Goal: Task Accomplishment & Management: Use online tool/utility

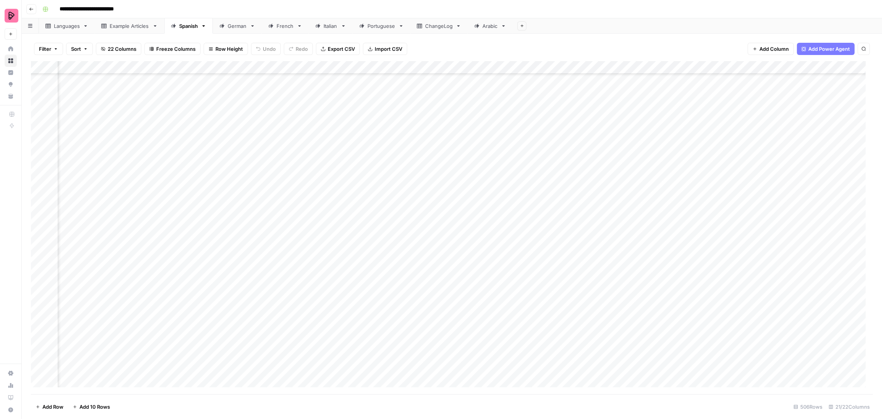
scroll to position [6270, 502]
click at [282, 23] on div "French" at bounding box center [285, 26] width 17 height 8
click at [743, 288] on div "Add Column" at bounding box center [452, 227] width 842 height 333
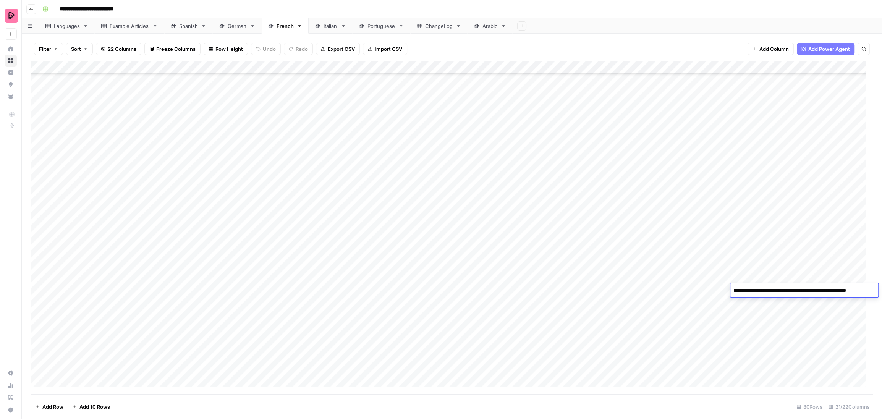
click at [712, 290] on div "Add Column" at bounding box center [452, 227] width 842 height 333
click at [615, 289] on div "Add Column" at bounding box center [452, 227] width 842 height 333
click at [565, 293] on div "Add Column" at bounding box center [452, 227] width 842 height 333
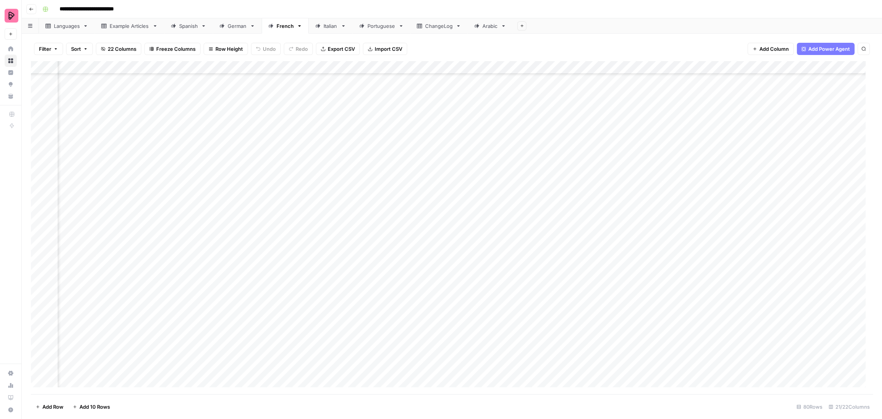
scroll to position [738, 0]
click at [56, 21] on link "Languages" at bounding box center [67, 25] width 56 height 15
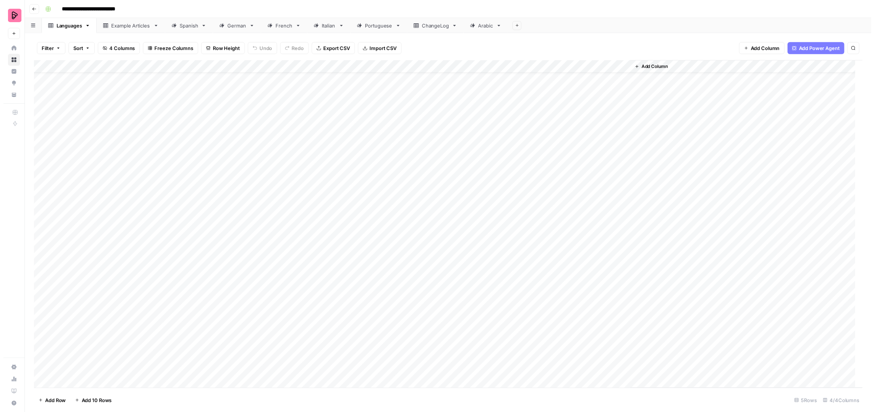
scroll to position [18, 0]
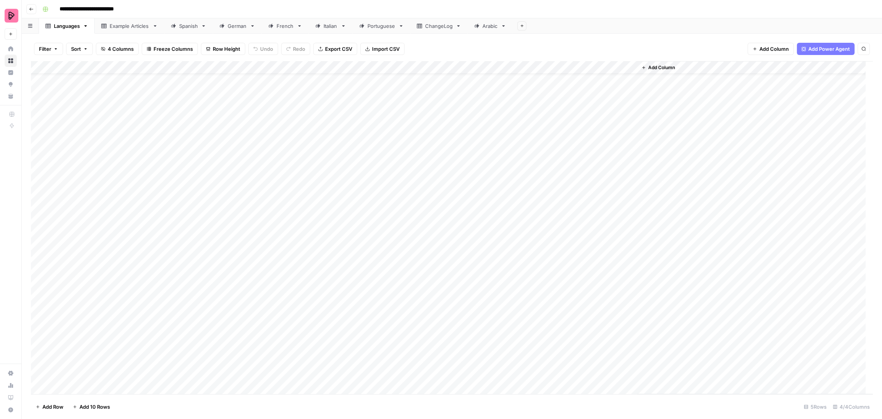
click at [555, 331] on div "Add Column" at bounding box center [452, 227] width 842 height 333
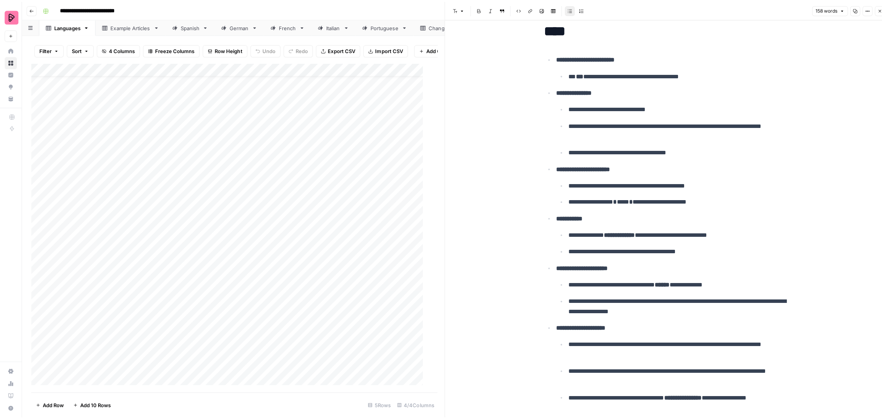
scroll to position [47, 0]
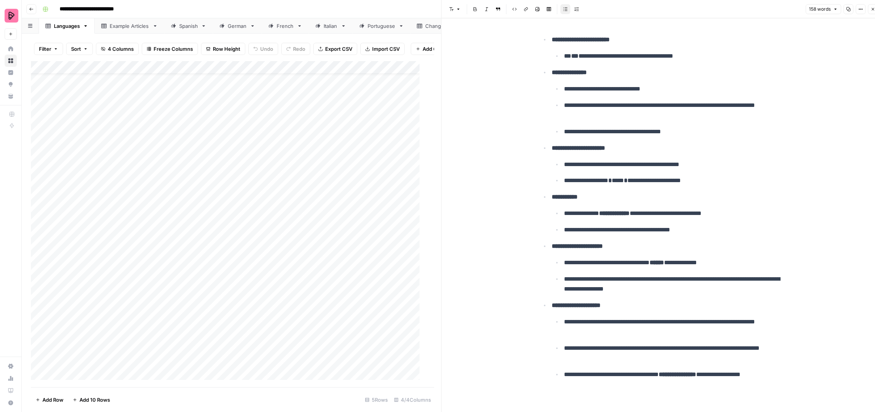
click at [603, 393] on div at bounding box center [559, 346] width 157 height 117
click at [596, 380] on div at bounding box center [559, 346] width 157 height 117
click at [282, 28] on div "French" at bounding box center [285, 26] width 17 height 8
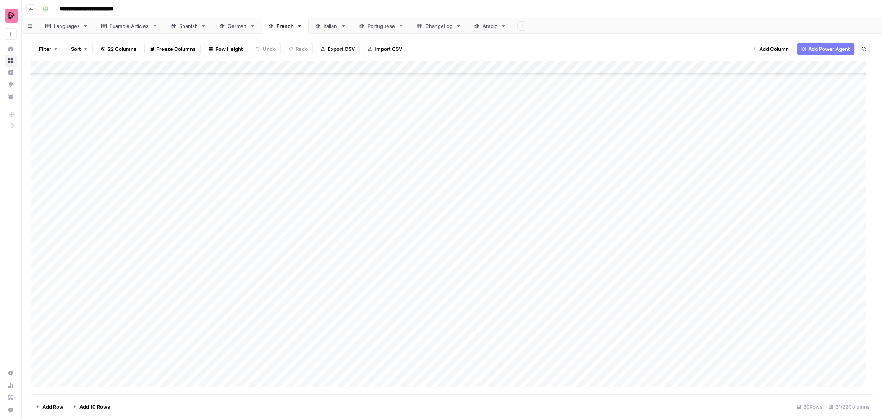
scroll to position [738, 0]
click at [102, 379] on div "Add Column" at bounding box center [452, 227] width 842 height 333
type input "**********"
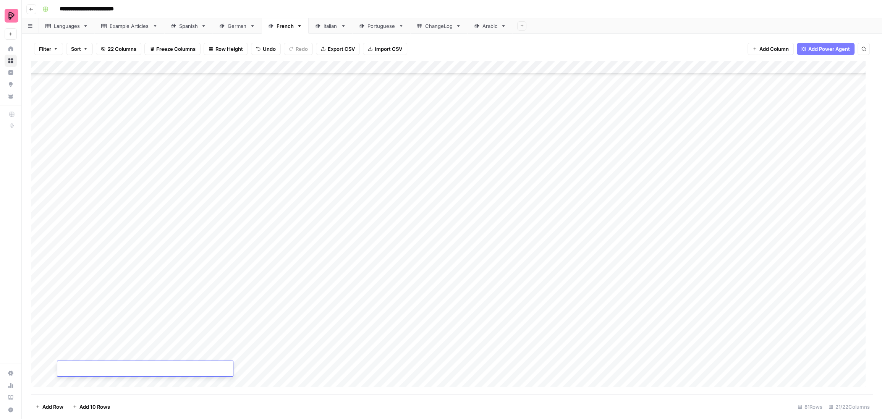
click at [367, 373] on div "Add Column" at bounding box center [452, 227] width 842 height 333
click at [182, 365] on div "Add Column" at bounding box center [452, 227] width 842 height 333
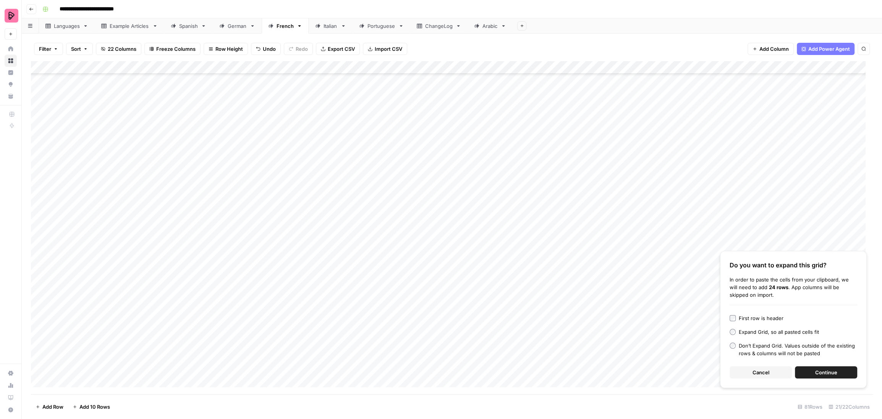
click at [818, 374] on span "Continue" at bounding box center [826, 373] width 22 height 8
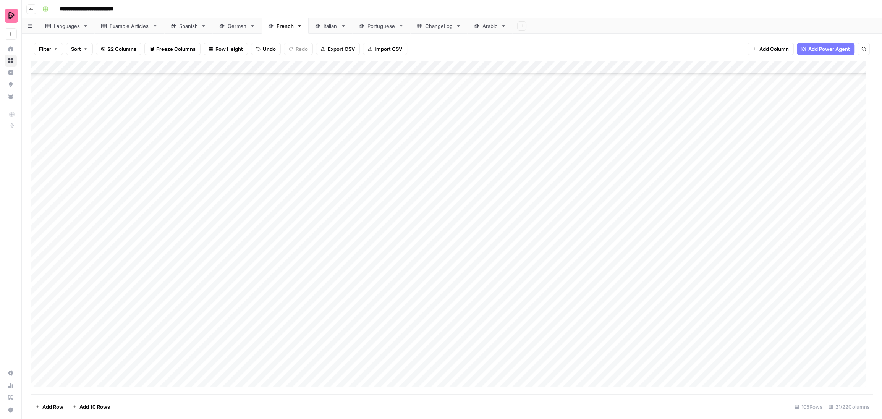
scroll to position [872, 0]
click at [486, 248] on div "Add Column" at bounding box center [452, 227] width 842 height 333
click at [485, 261] on div "Add Column" at bounding box center [452, 227] width 842 height 333
click at [488, 245] on div "Add Column" at bounding box center [452, 227] width 842 height 333
click at [485, 273] on div "Add Column" at bounding box center [452, 227] width 842 height 333
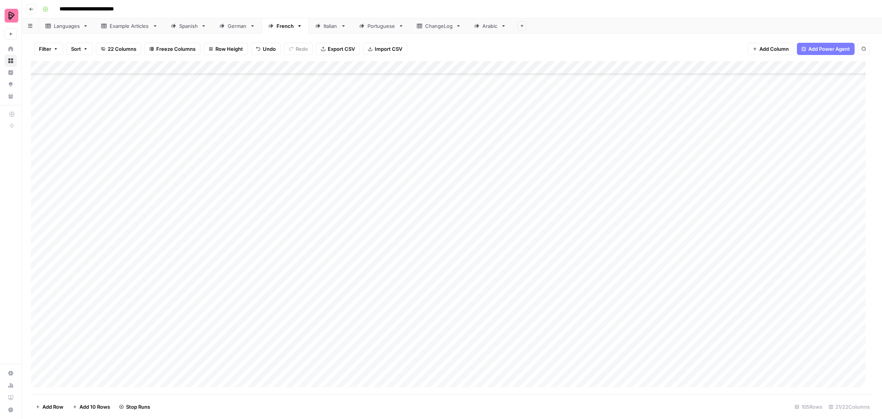
click at [486, 290] on div "Add Column" at bounding box center [452, 227] width 842 height 333
click at [486, 299] on div "Add Column" at bounding box center [452, 227] width 842 height 333
click at [486, 314] on div "Add Column" at bounding box center [452, 227] width 842 height 333
click at [483, 325] on div "Add Column" at bounding box center [452, 227] width 842 height 333
click at [484, 340] on div "Add Column" at bounding box center [452, 227] width 842 height 333
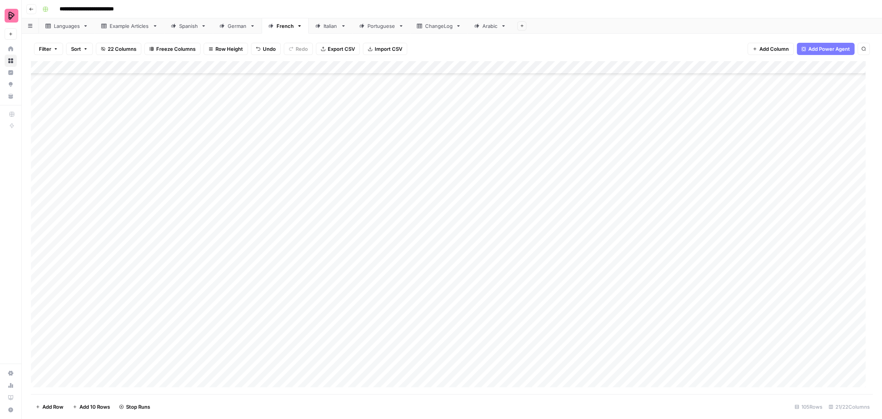
click at [484, 355] on div "Add Column" at bounding box center [452, 227] width 842 height 333
click at [484, 365] on div "Add Column" at bounding box center [452, 227] width 842 height 333
click at [483, 325] on div "Add Column" at bounding box center [452, 227] width 842 height 333
click at [485, 185] on div "Add Column" at bounding box center [452, 227] width 842 height 333
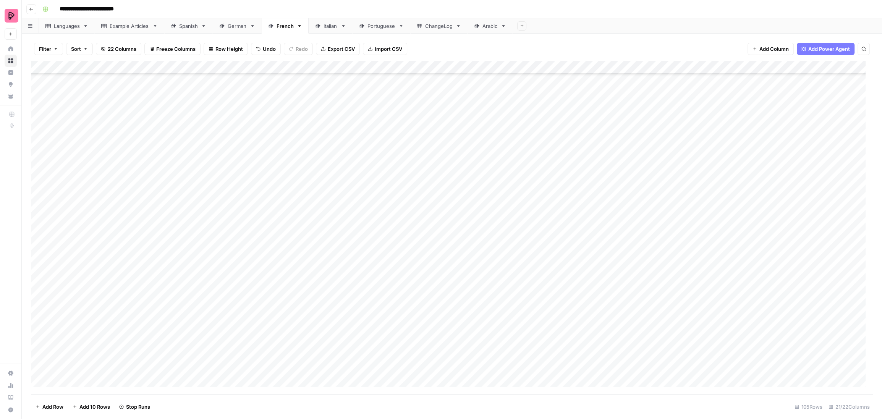
click at [484, 196] on div "Add Column" at bounding box center [452, 227] width 842 height 333
click at [484, 213] on div "Add Column" at bounding box center [452, 227] width 842 height 333
click at [486, 223] on div "Add Column" at bounding box center [452, 227] width 842 height 333
click at [486, 238] on div "Add Column" at bounding box center [452, 227] width 842 height 333
click at [482, 257] on div "Add Column" at bounding box center [452, 227] width 842 height 333
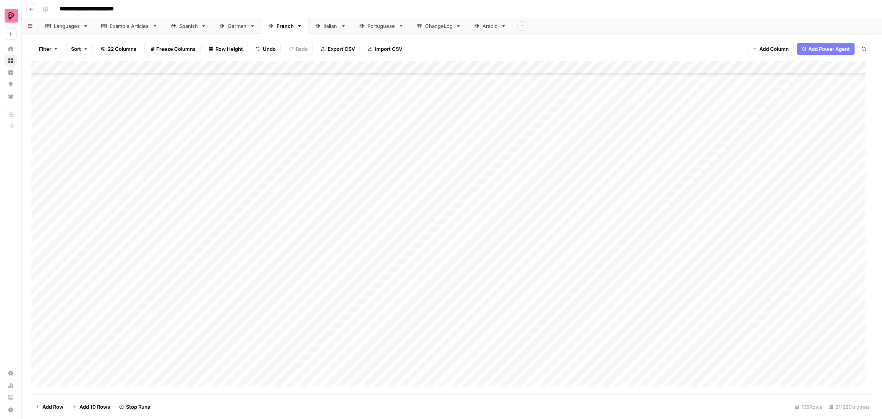
click at [486, 225] on div "Add Column" at bounding box center [452, 227] width 842 height 333
click at [482, 267] on div "Add Column" at bounding box center [452, 227] width 842 height 333
click at [484, 279] on div "Add Column" at bounding box center [452, 227] width 842 height 333
click at [485, 290] on div "Add Column" at bounding box center [452, 227] width 842 height 333
click at [484, 262] on div "Add Column" at bounding box center [452, 227] width 842 height 333
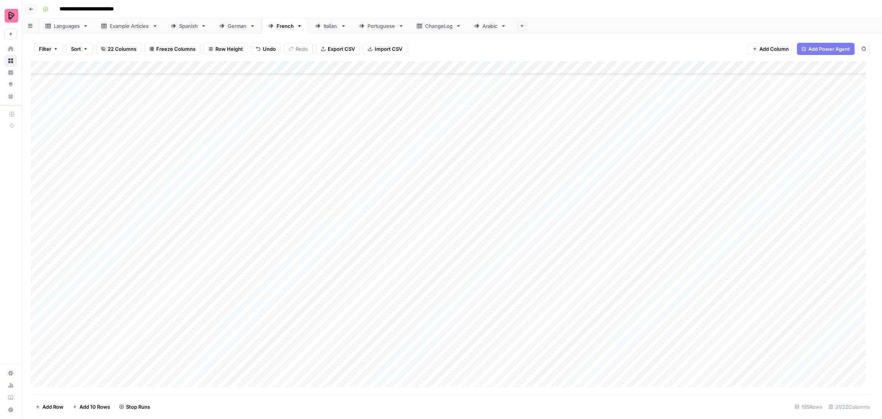
click at [482, 304] on div "Add Column" at bounding box center [452, 227] width 842 height 333
click at [483, 316] on div "Add Column" at bounding box center [452, 227] width 842 height 333
click at [485, 327] on div "Add Column" at bounding box center [452, 227] width 842 height 333
click at [484, 300] on div "Add Column" at bounding box center [452, 227] width 842 height 333
click at [486, 340] on div "Add Column" at bounding box center [452, 227] width 842 height 333
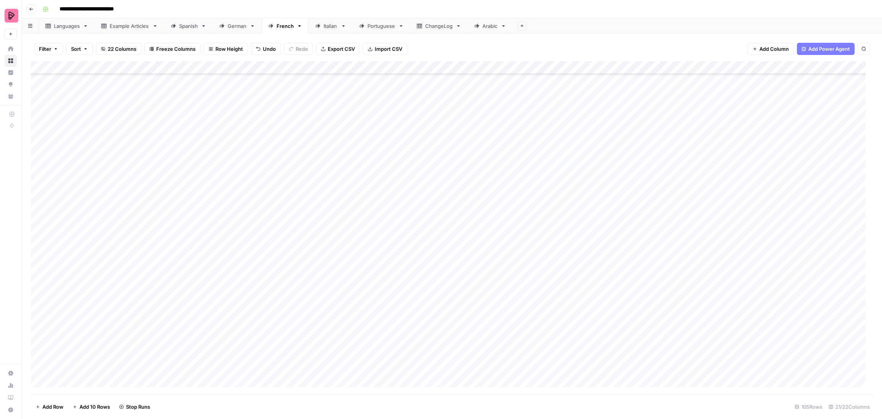
click at [484, 353] on div "Add Column" at bounding box center [452, 227] width 842 height 333
click at [484, 368] on div "Add Column" at bounding box center [452, 227] width 842 height 333
click at [747, 254] on div "Add Column" at bounding box center [452, 227] width 842 height 333
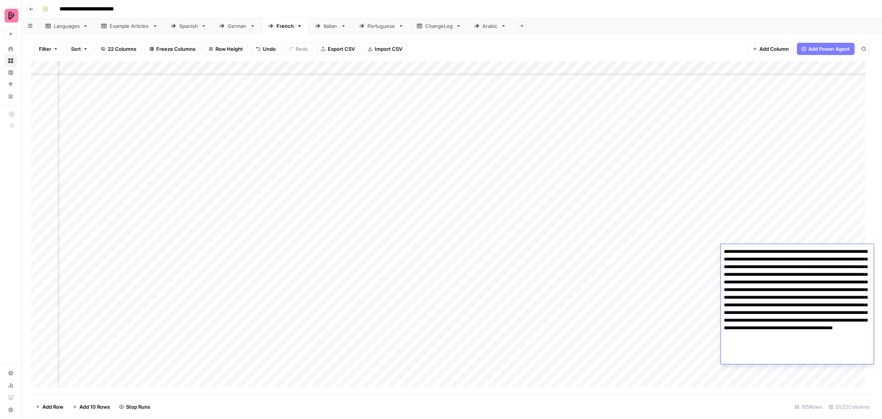
click at [695, 265] on div "Add Column" at bounding box center [452, 227] width 842 height 333
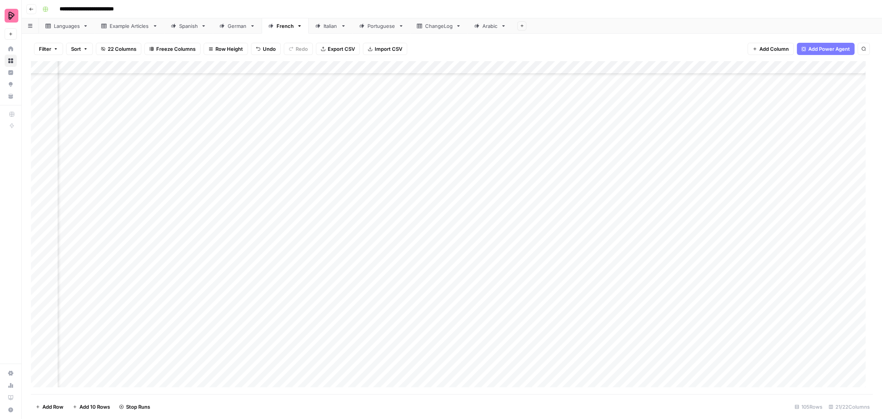
click at [750, 264] on div "Add Column" at bounding box center [452, 227] width 842 height 333
click at [694, 267] on div "Add Column" at bounding box center [452, 227] width 842 height 333
click at [419, 175] on div "Add Column" at bounding box center [452, 227] width 842 height 333
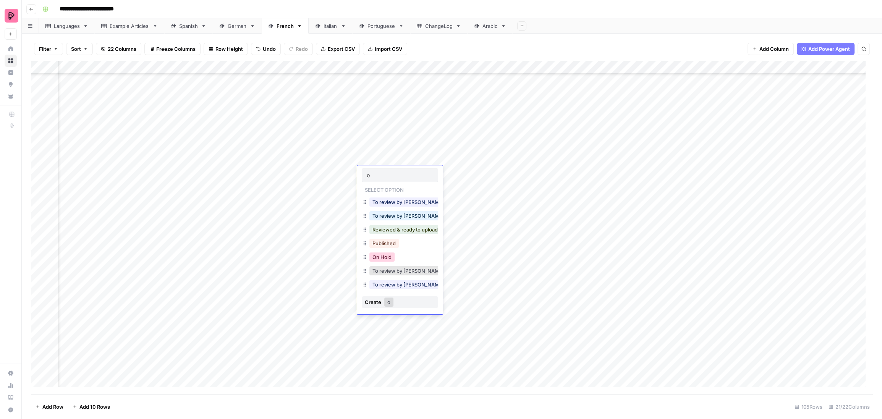
click at [387, 259] on button "On Hold" at bounding box center [381, 256] width 25 height 9
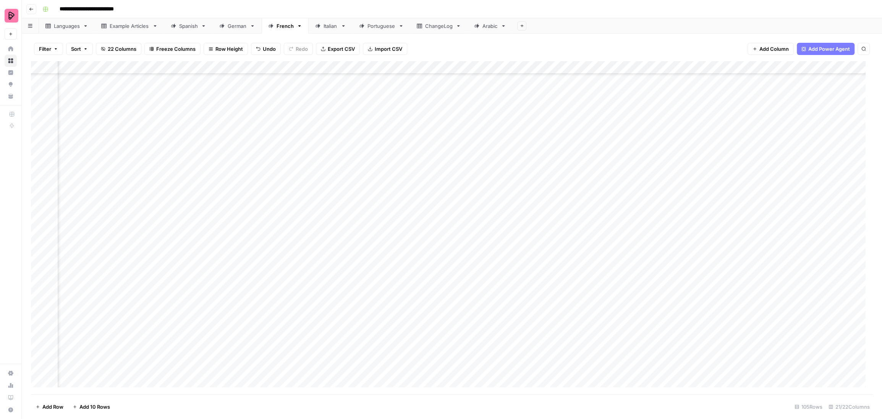
click at [414, 213] on div "Add Column" at bounding box center [452, 227] width 842 height 333
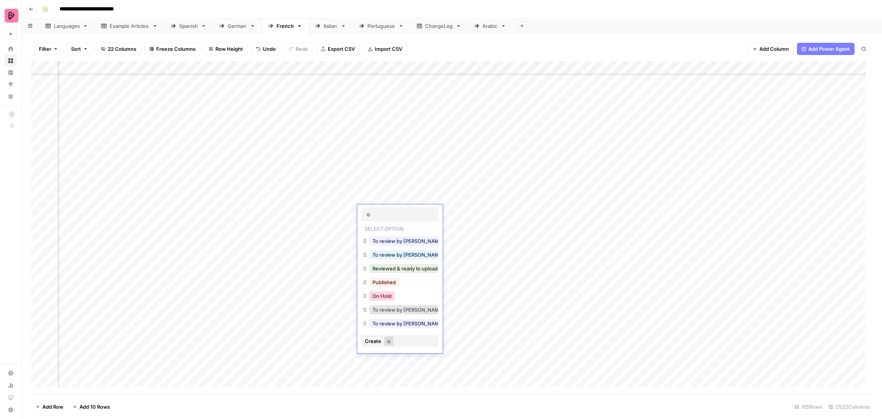
click at [393, 298] on button "On Hold" at bounding box center [381, 295] width 25 height 9
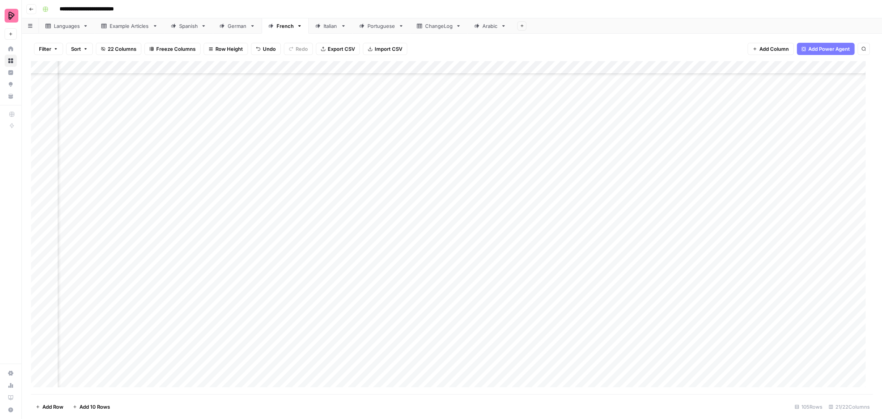
click at [405, 263] on div "Add Column" at bounding box center [452, 227] width 842 height 333
click at [117, 382] on div "Add Column" at bounding box center [452, 227] width 842 height 333
click at [305, 371] on div "Add Column" at bounding box center [452, 227] width 842 height 333
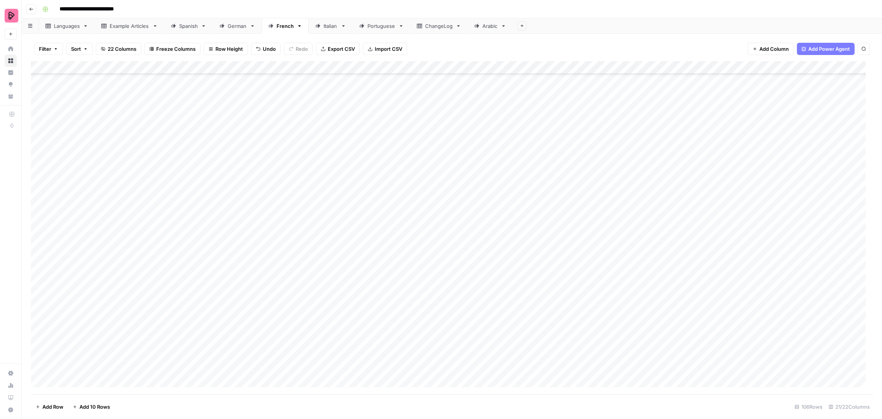
click at [204, 367] on div "Add Column" at bounding box center [452, 227] width 842 height 333
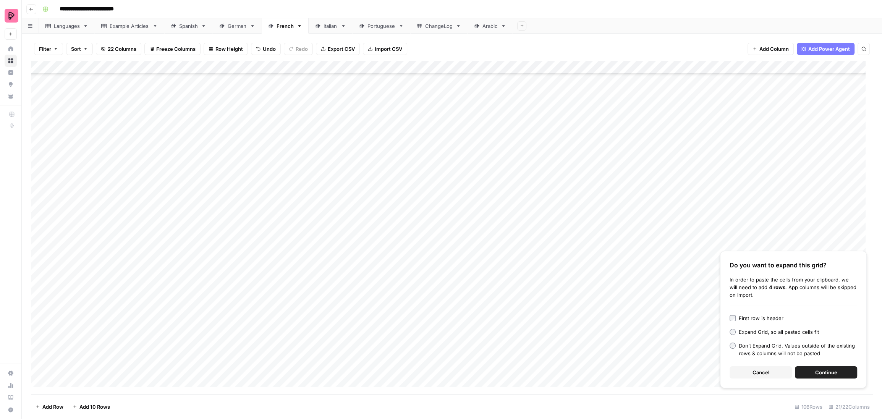
click at [823, 374] on span "Continue" at bounding box center [826, 373] width 22 height 8
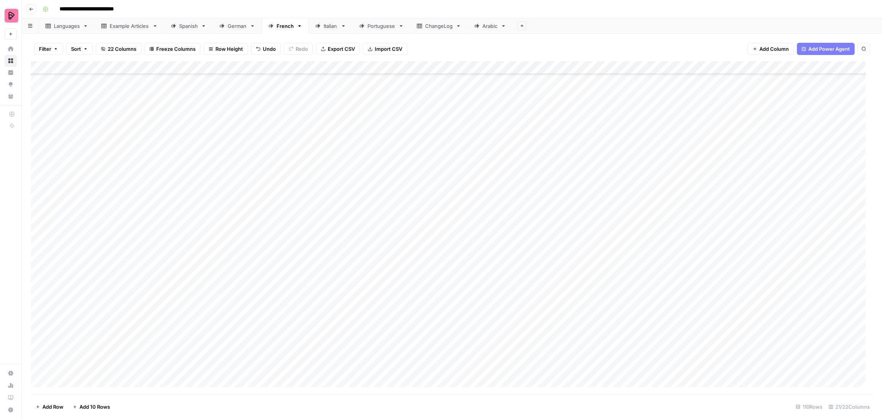
click at [485, 314] on div "Add Column" at bounding box center [452, 227] width 842 height 333
click at [485, 327] on div "Add Column" at bounding box center [452, 227] width 842 height 333
click at [486, 340] on div "Add Column" at bounding box center [452, 227] width 842 height 333
click at [485, 355] on div "Add Column" at bounding box center [452, 227] width 842 height 333
click at [485, 369] on div "Add Column" at bounding box center [452, 227] width 842 height 333
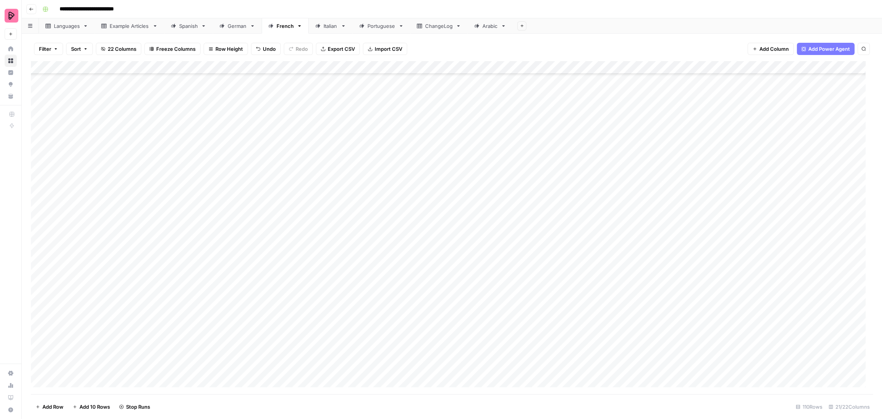
click at [233, 26] on div "German" at bounding box center [237, 26] width 19 height 8
click at [626, 138] on div "Add Column" at bounding box center [452, 227] width 842 height 333
click at [628, 174] on div "Add Column" at bounding box center [452, 227] width 842 height 333
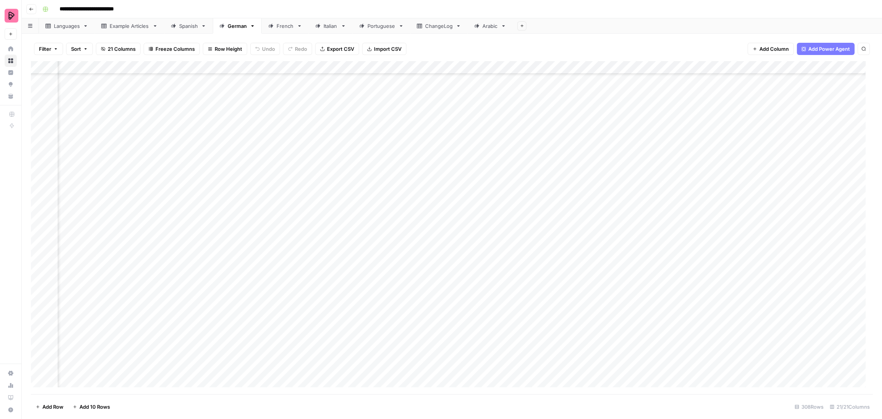
click at [628, 174] on div "Add Column" at bounding box center [452, 227] width 842 height 333
click at [630, 160] on div "Add Column" at bounding box center [452, 227] width 842 height 333
click at [57, 24] on div "Languages" at bounding box center [67, 26] width 26 height 8
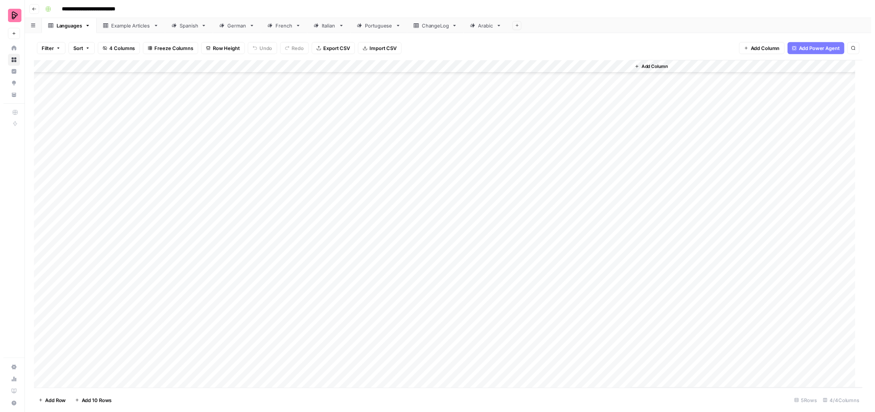
scroll to position [86, 0]
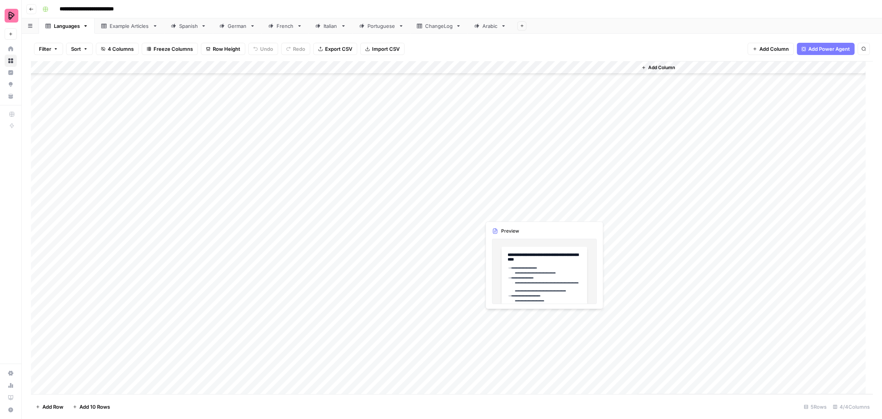
click at [586, 176] on div "Add Column" at bounding box center [452, 227] width 842 height 333
click at [588, 163] on div "Add Column" at bounding box center [452, 227] width 842 height 333
click at [588, 163] on div at bounding box center [559, 160] width 157 height 117
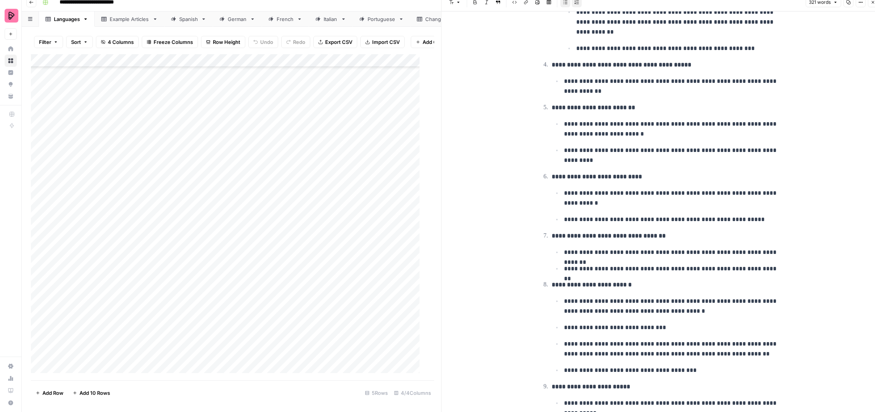
scroll to position [481, 0]
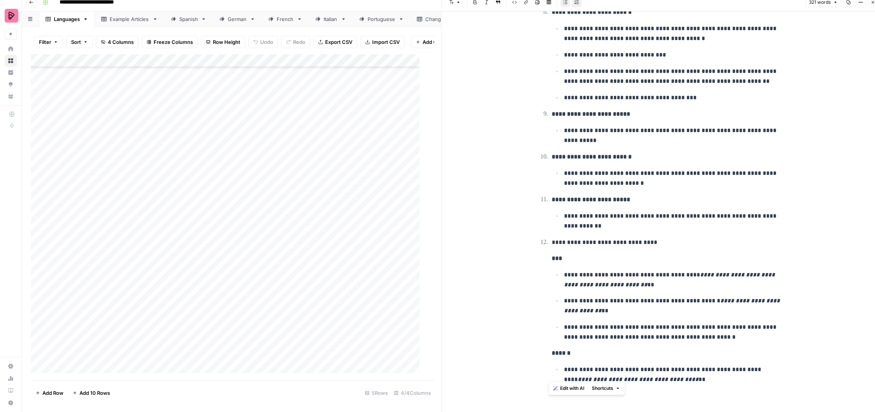
drag, startPoint x: 691, startPoint y: 378, endPoint x: 504, endPoint y: 235, distance: 235.7
copy li "**********"
click at [192, 19] on div "Spanish" at bounding box center [188, 19] width 19 height 8
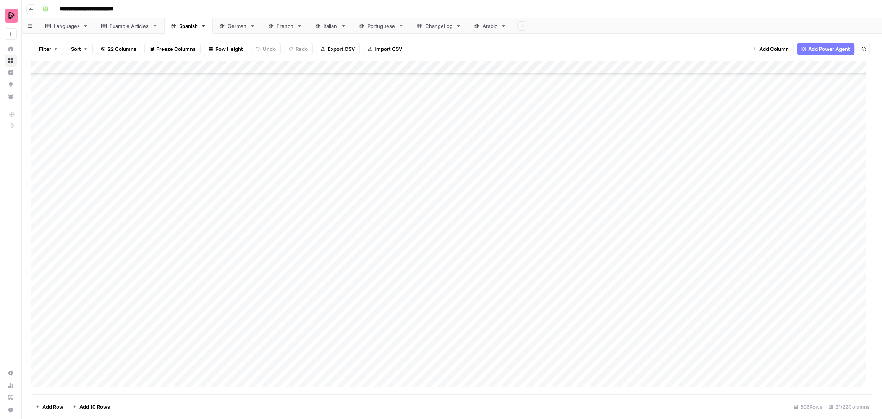
scroll to position [6270, 0]
click at [81, 379] on div "Add Column" at bounding box center [452, 227] width 842 height 333
type input "**********"
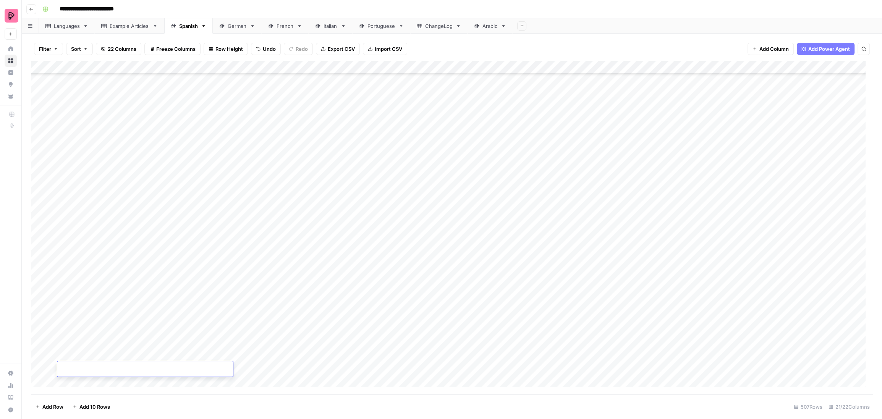
click at [284, 349] on div "Add Column" at bounding box center [452, 227] width 842 height 333
click at [118, 369] on div "Add Column" at bounding box center [452, 227] width 842 height 333
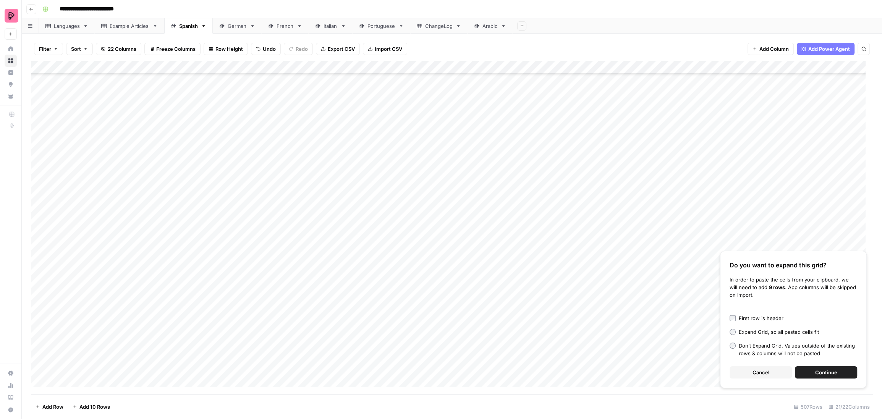
click at [821, 371] on span "Continue" at bounding box center [826, 373] width 22 height 8
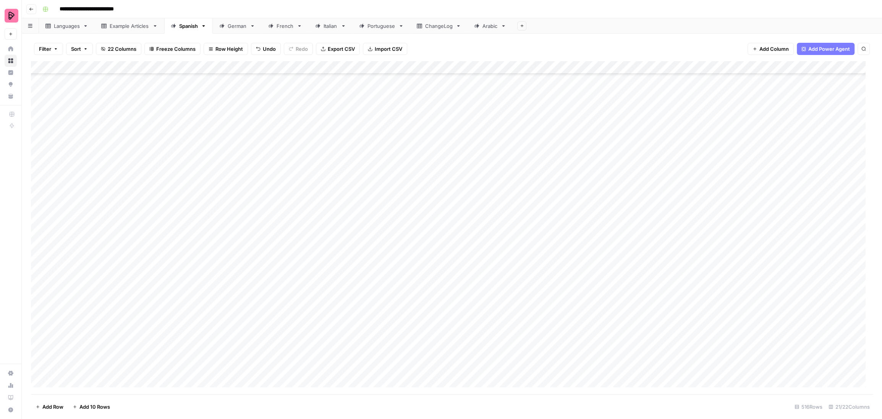
click at [552, 252] on div "Add Column" at bounding box center [452, 227] width 842 height 333
click at [550, 264] on div "Add Column" at bounding box center [452, 227] width 842 height 333
click at [549, 277] on div "Add Column" at bounding box center [452, 227] width 842 height 333
click at [549, 291] on div "Add Column" at bounding box center [452, 227] width 842 height 333
click at [550, 305] on div "Add Column" at bounding box center [452, 227] width 842 height 333
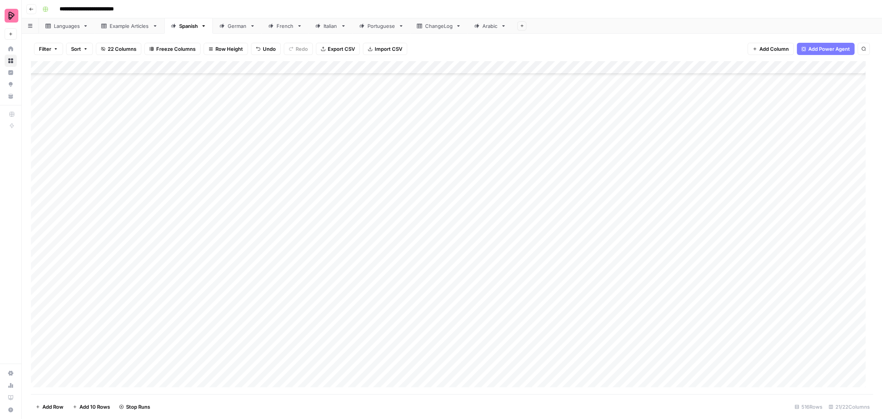
click at [551, 317] on div "Add Column" at bounding box center [452, 227] width 842 height 333
click at [550, 331] on div "Add Column" at bounding box center [452, 227] width 842 height 333
click at [551, 345] on div "Add Column" at bounding box center [452, 227] width 842 height 333
click at [552, 361] on div "Add Column" at bounding box center [452, 227] width 842 height 333
click at [555, 370] on div "Add Column" at bounding box center [452, 227] width 842 height 333
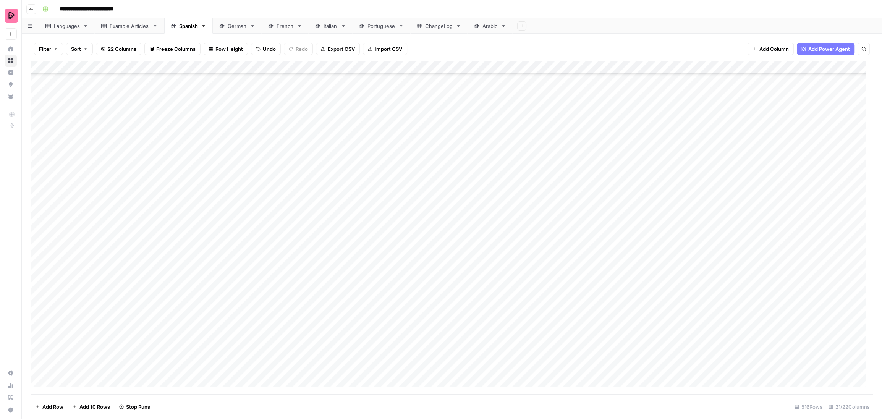
drag, startPoint x: 547, startPoint y: 290, endPoint x: 576, endPoint y: 290, distance: 29.0
click at [547, 290] on div "Add Column" at bounding box center [452, 227] width 842 height 333
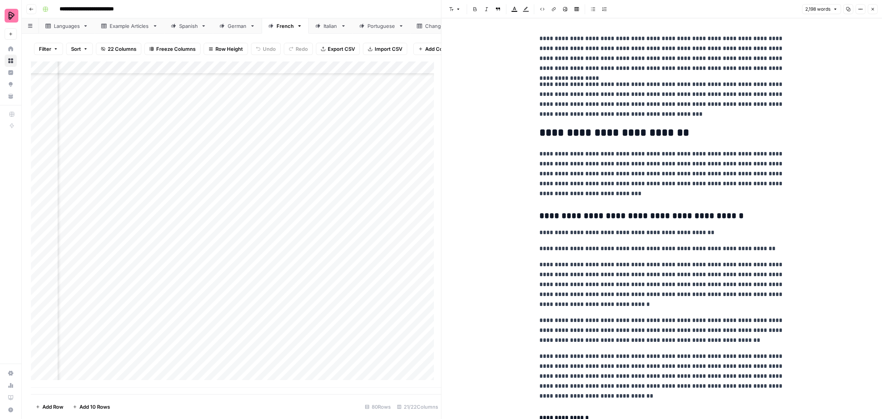
scroll to position [2, 0]
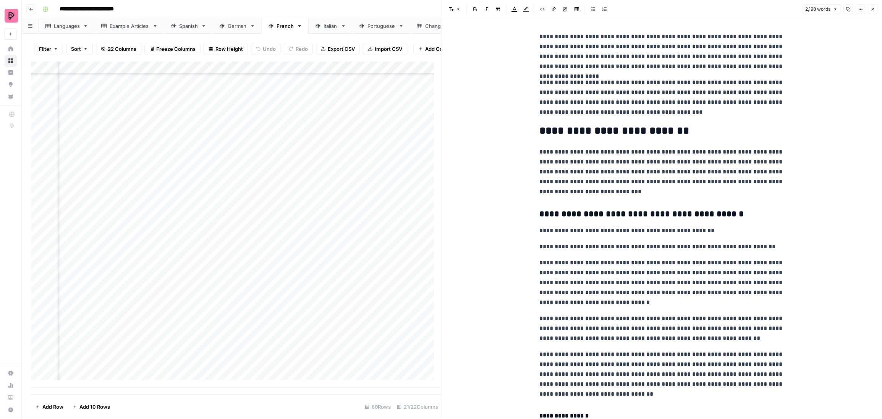
click at [871, 7] on icon "button" at bounding box center [872, 9] width 5 height 5
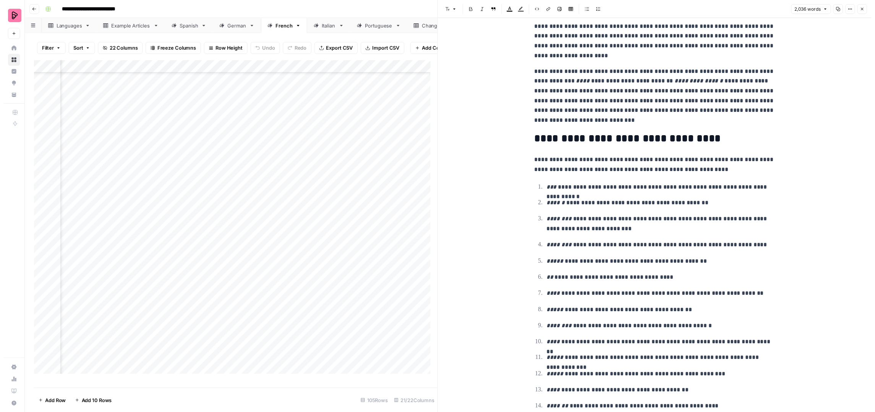
scroll to position [178, 0]
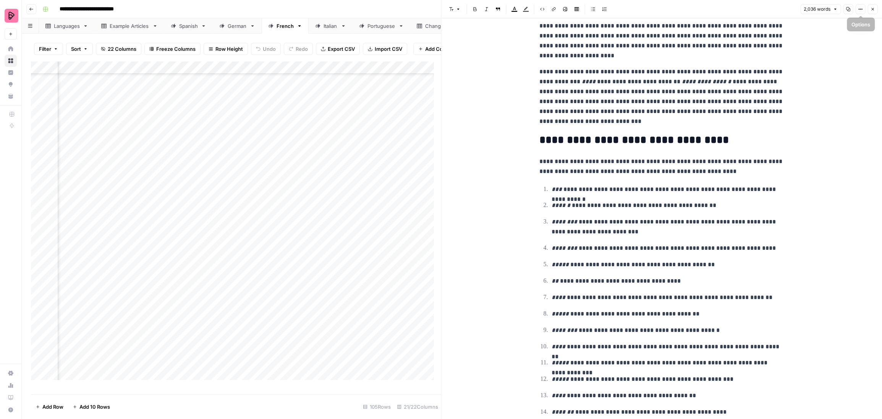
click at [874, 10] on icon "button" at bounding box center [872, 9] width 5 height 5
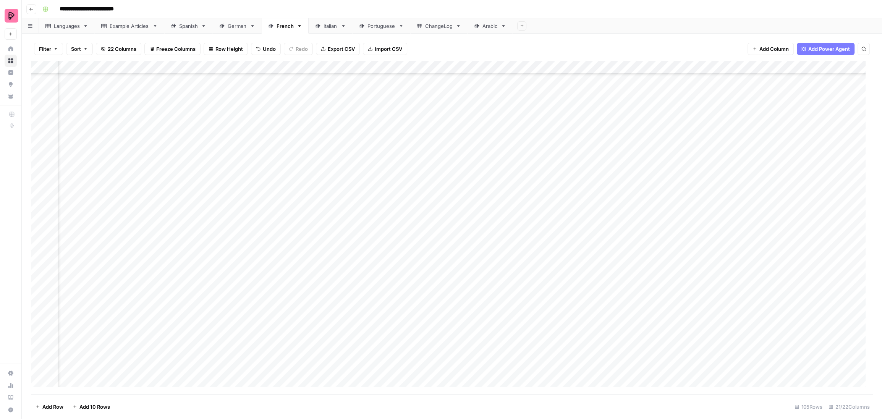
click at [227, 294] on div "Add Column" at bounding box center [452, 227] width 842 height 333
click at [222, 226] on div "Add Column" at bounding box center [452, 227] width 842 height 333
click at [217, 188] on div "Add Column" at bounding box center [452, 227] width 842 height 333
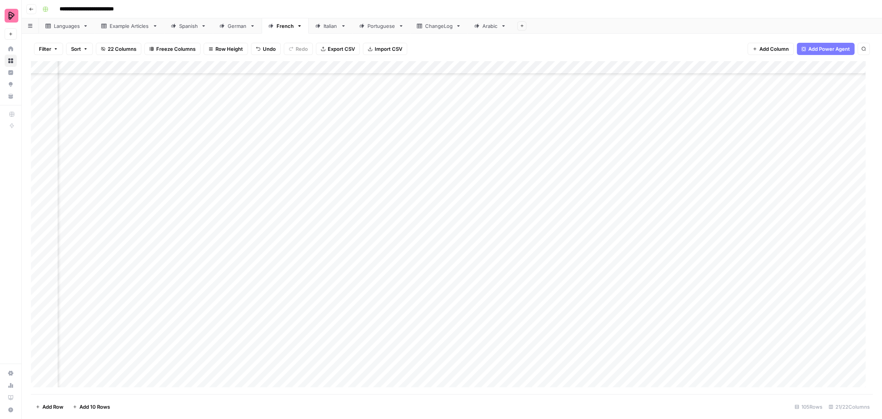
click at [217, 188] on div "Add Column" at bounding box center [452, 227] width 842 height 333
click at [215, 207] on div "Add Column" at bounding box center [452, 227] width 842 height 333
click at [219, 175] on div "Add Column" at bounding box center [452, 227] width 842 height 333
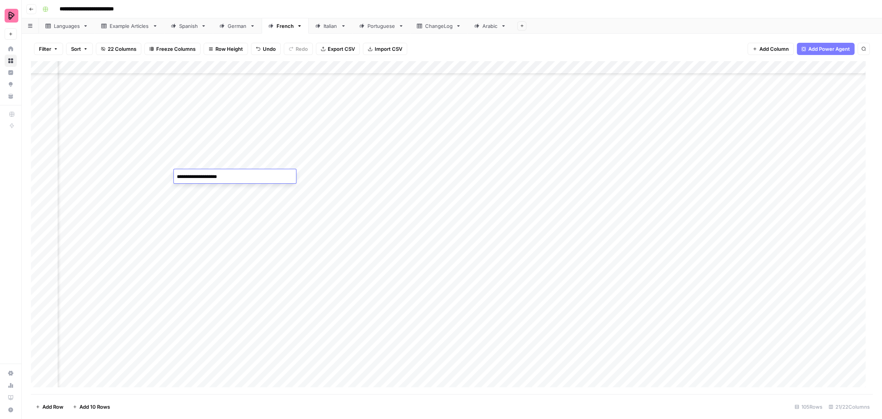
click at [635, 86] on div "Add Column" at bounding box center [452, 227] width 842 height 333
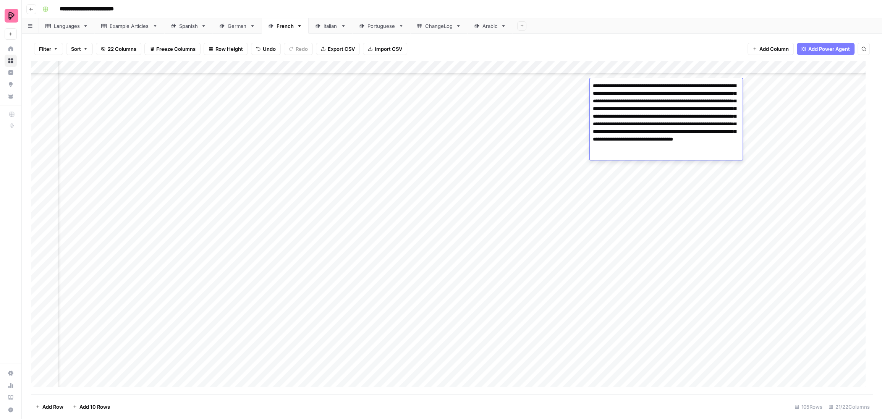
drag, startPoint x: 627, startPoint y: 101, endPoint x: 601, endPoint y: 101, distance: 26.4
click at [601, 101] on textarea "**********" at bounding box center [666, 120] width 153 height 79
click at [578, 100] on div "Add Column" at bounding box center [452, 227] width 842 height 333
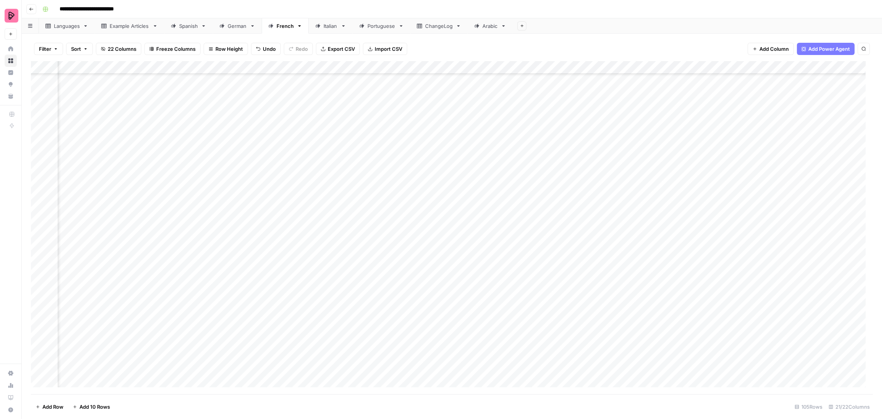
click at [495, 85] on div "Add Column" at bounding box center [452, 227] width 842 height 333
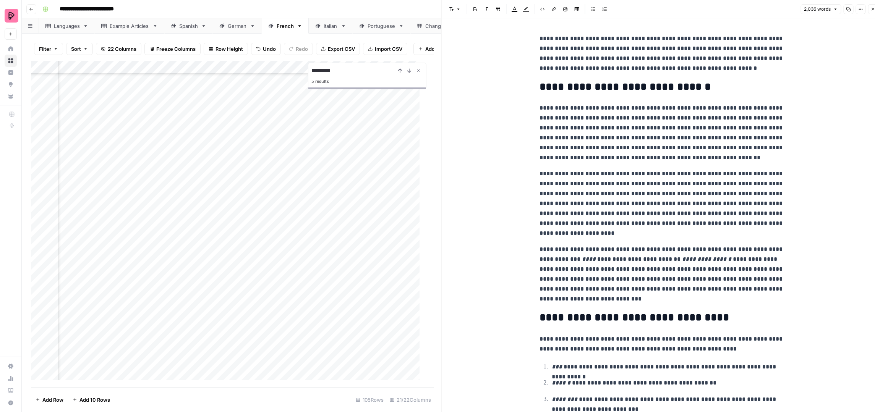
type input "**********"
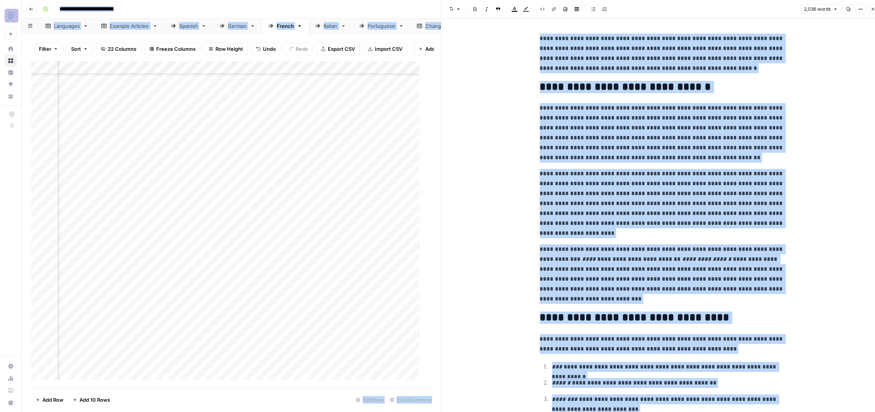
click at [767, 121] on p "**********" at bounding box center [661, 133] width 244 height 60
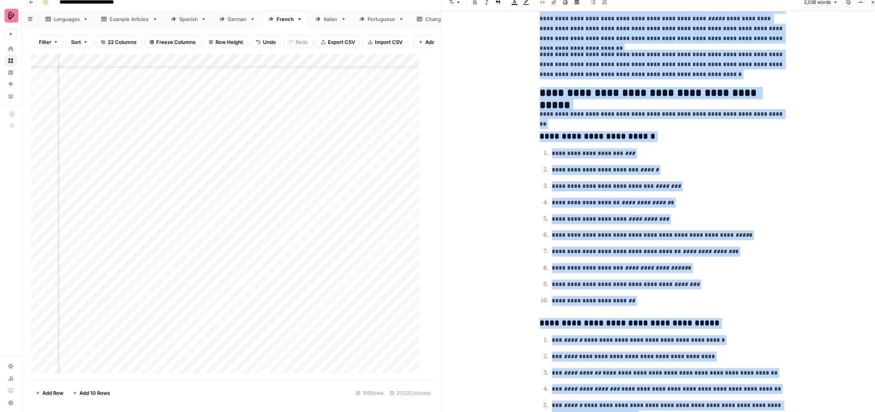
scroll to position [2529, 0]
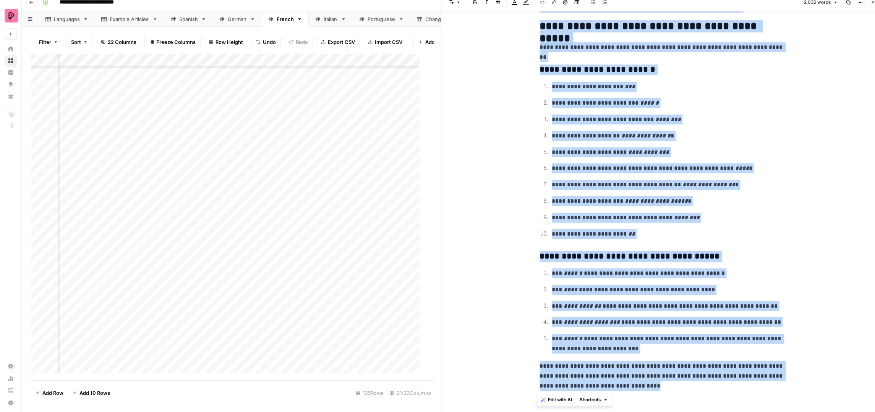
drag, startPoint x: 534, startPoint y: 36, endPoint x: 727, endPoint y: 393, distance: 405.7
copy div "**********"
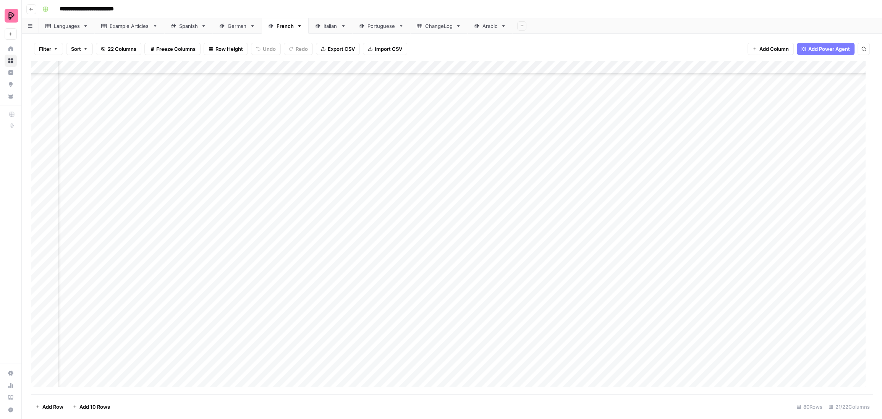
scroll to position [738, 347]
